Goal: Information Seeking & Learning: Learn about a topic

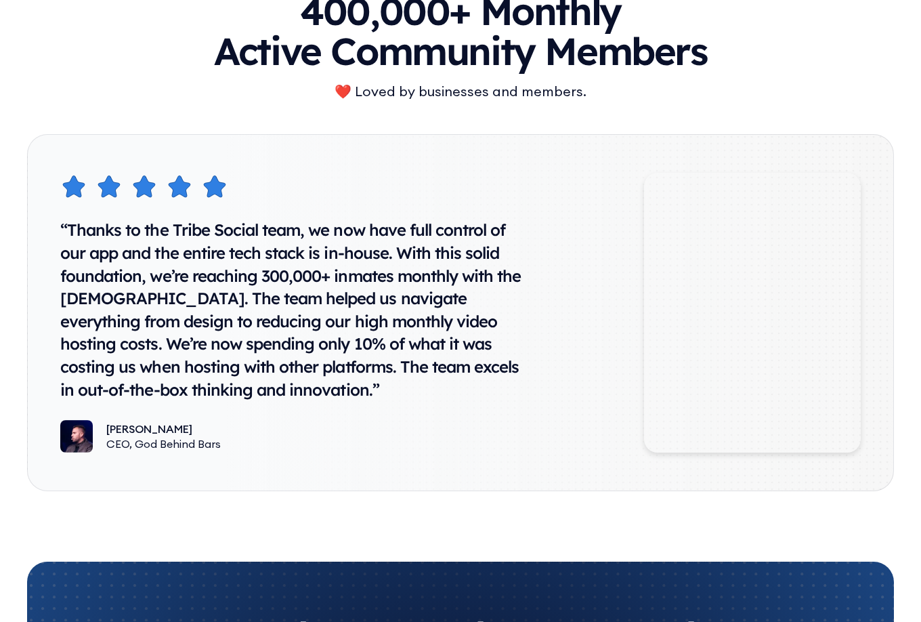
scroll to position [7506, 0]
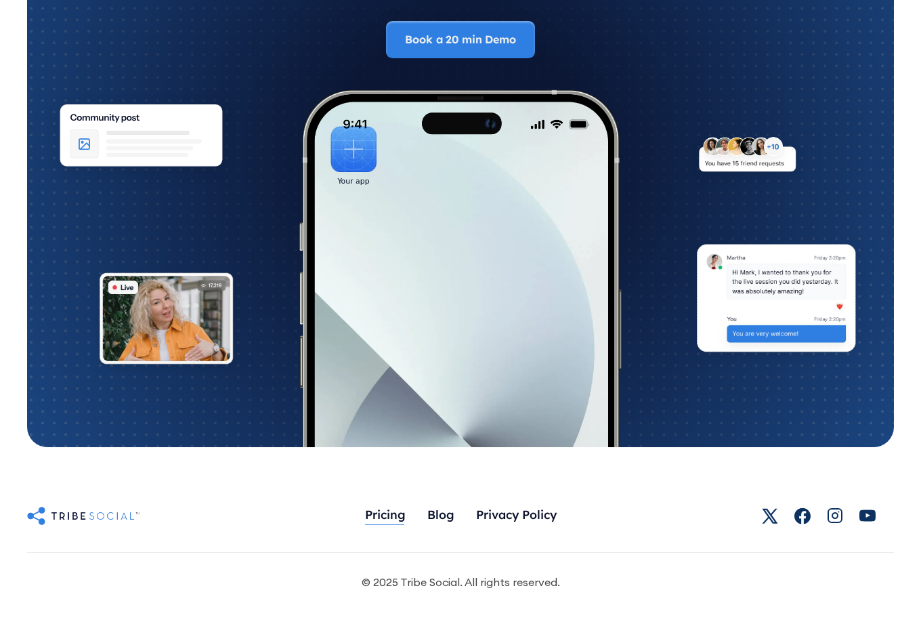
click at [374, 508] on div "Pricing" at bounding box center [385, 513] width 41 height 15
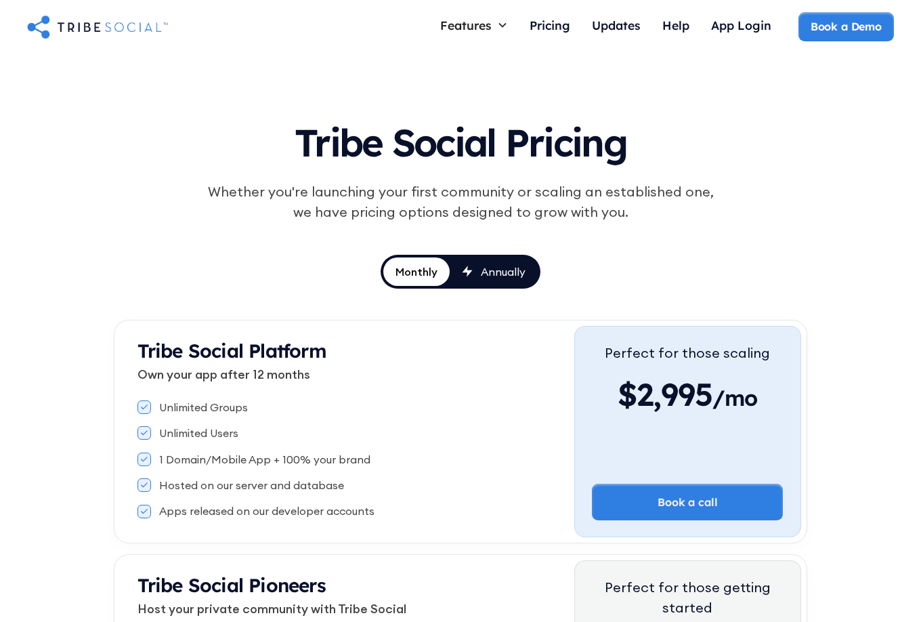
click at [123, 26] on img "home" at bounding box center [97, 26] width 141 height 27
